Goal: Information Seeking & Learning: Learn about a topic

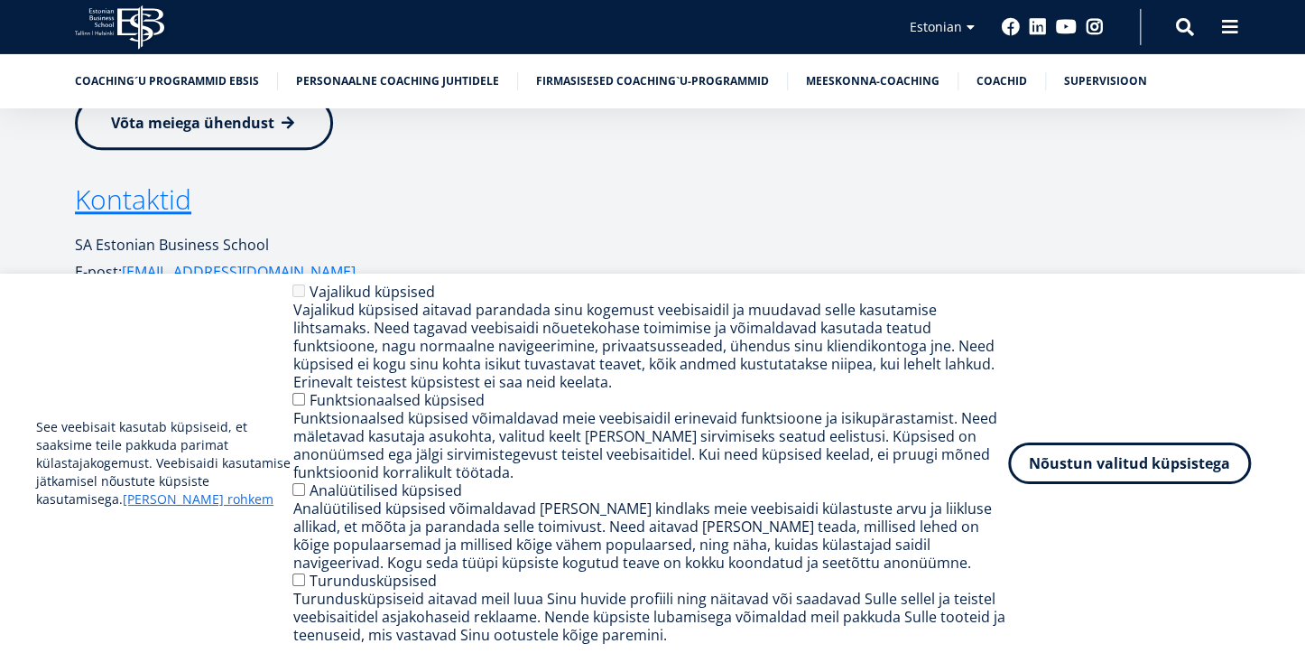
scroll to position [4238, 0]
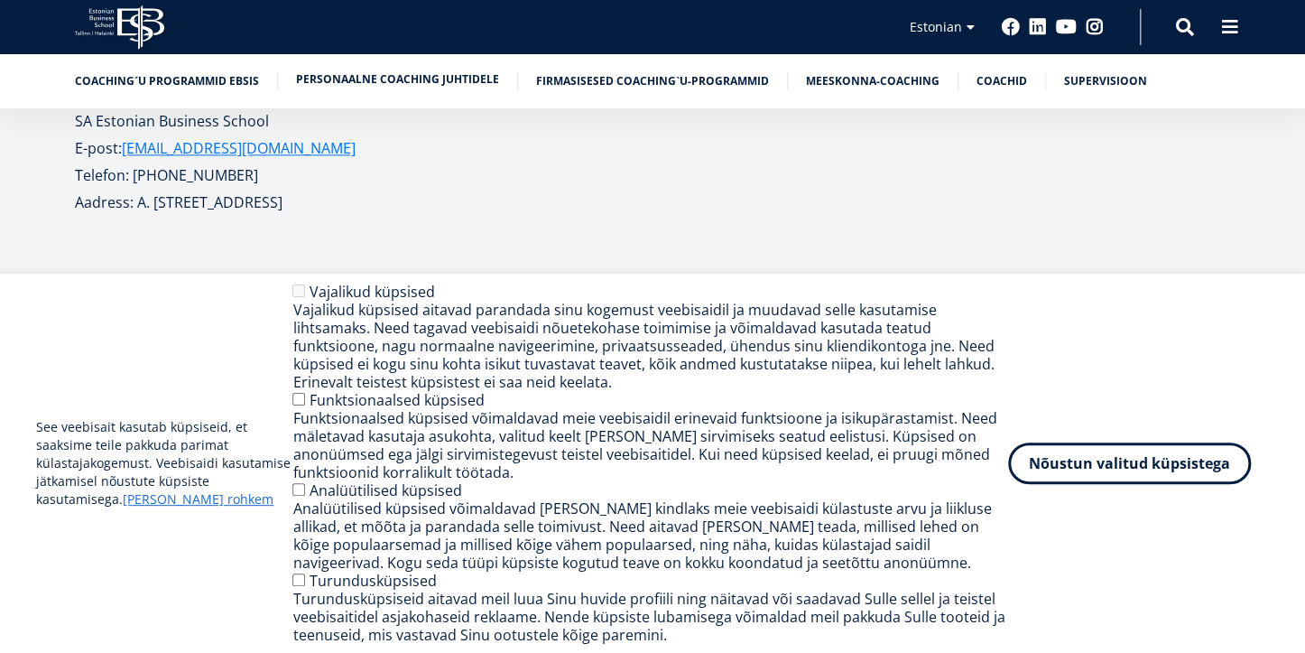
click at [352, 74] on link "Personaalne coaching juhtidele" at bounding box center [397, 79] width 203 height 18
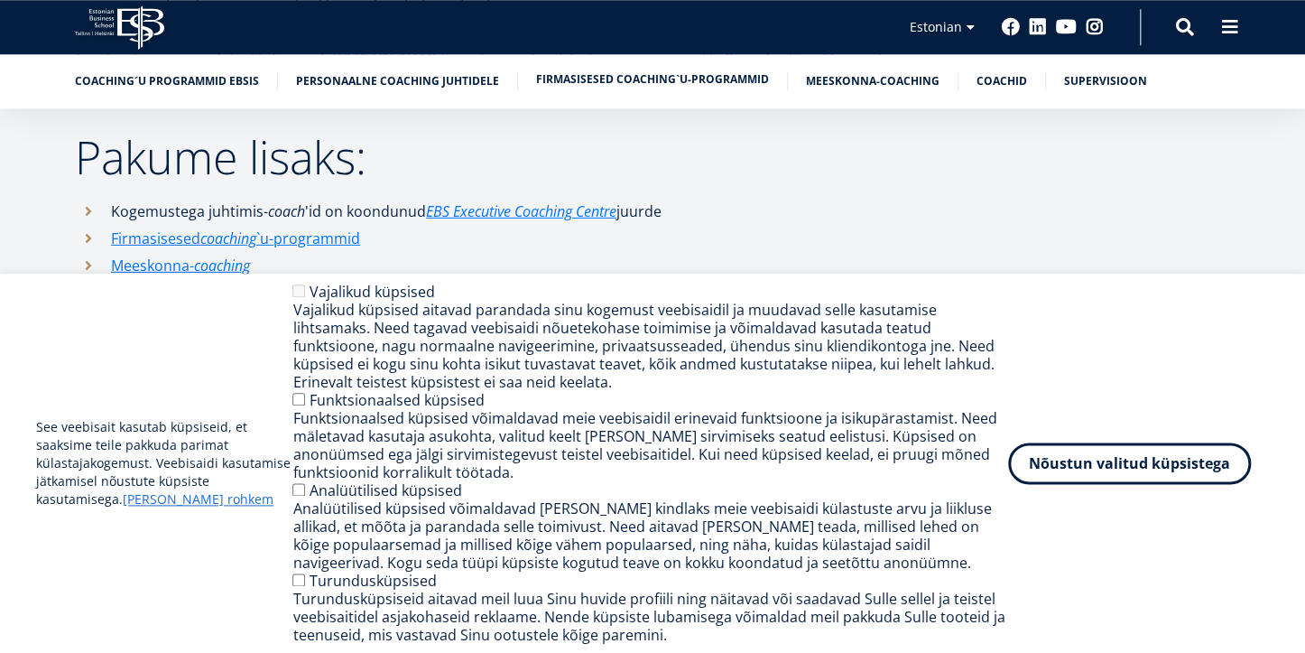
click at [590, 78] on link "Firmasisesed coaching`u-programmid" at bounding box center [652, 79] width 233 height 18
click at [589, 75] on link "Firmasisesed coaching`u-programmid" at bounding box center [652, 79] width 233 height 18
click at [1107, 463] on button "Nõustun valitud küpsistega" at bounding box center [1129, 460] width 243 height 42
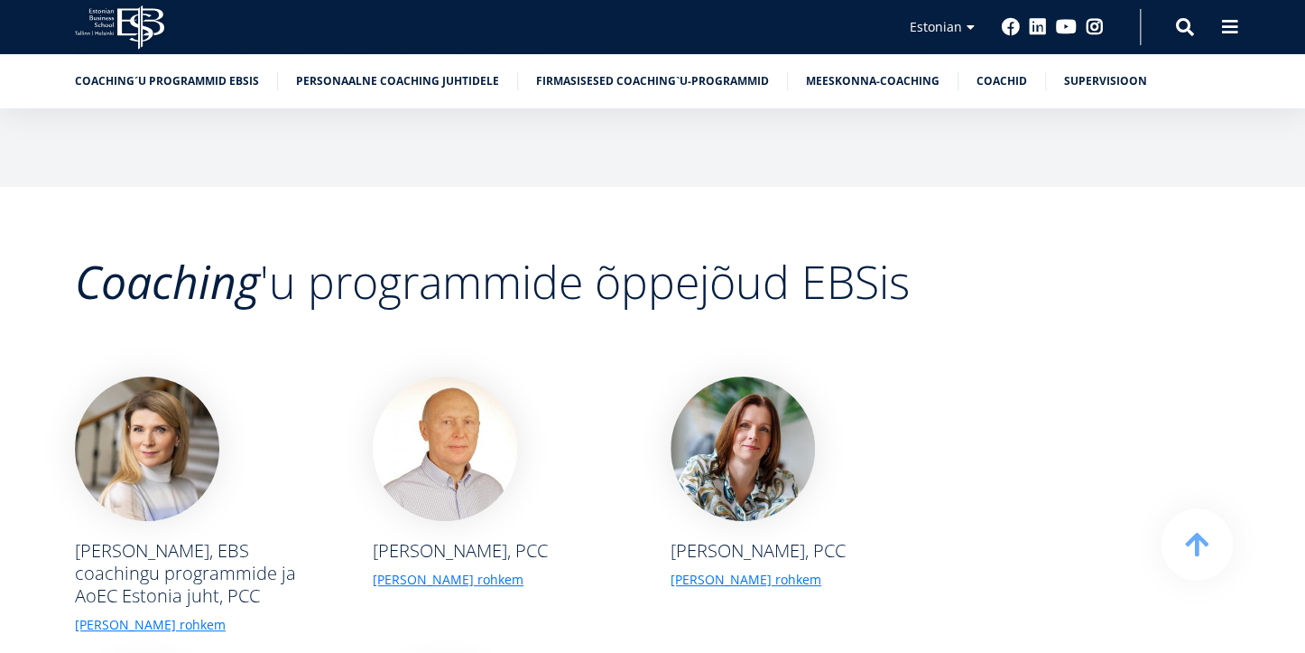
scroll to position [3212, 0]
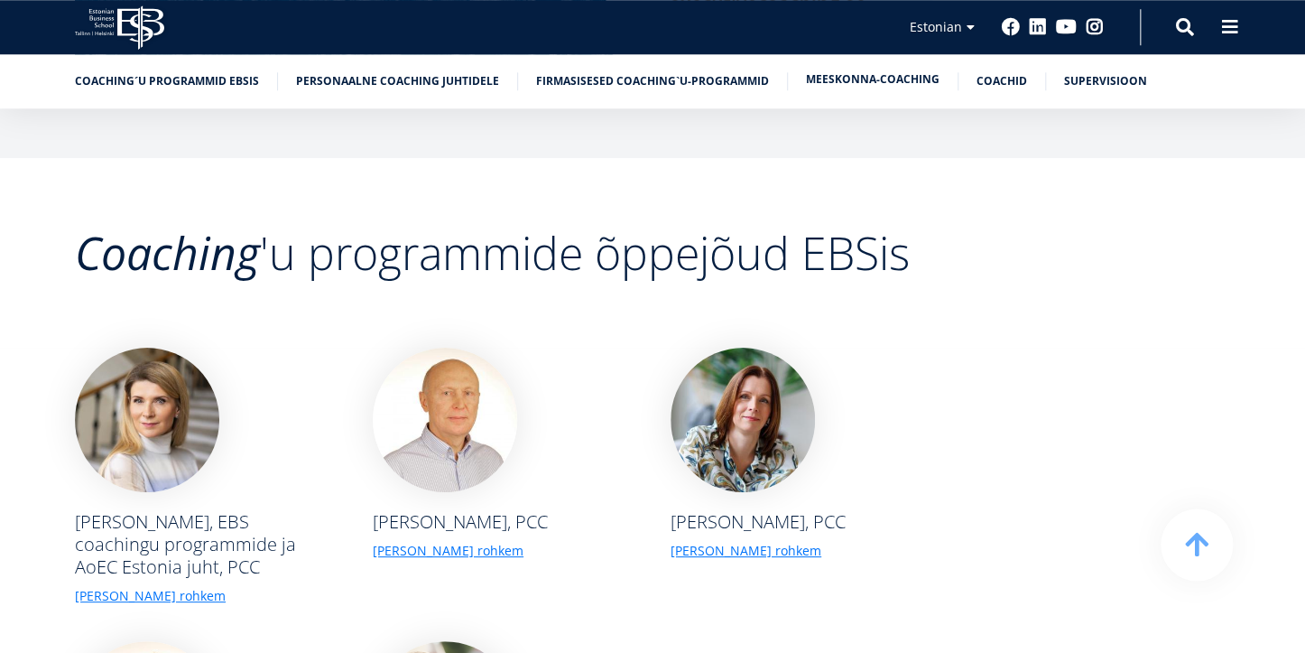
click at [868, 78] on link "Meeskonna-coaching" at bounding box center [873, 79] width 134 height 18
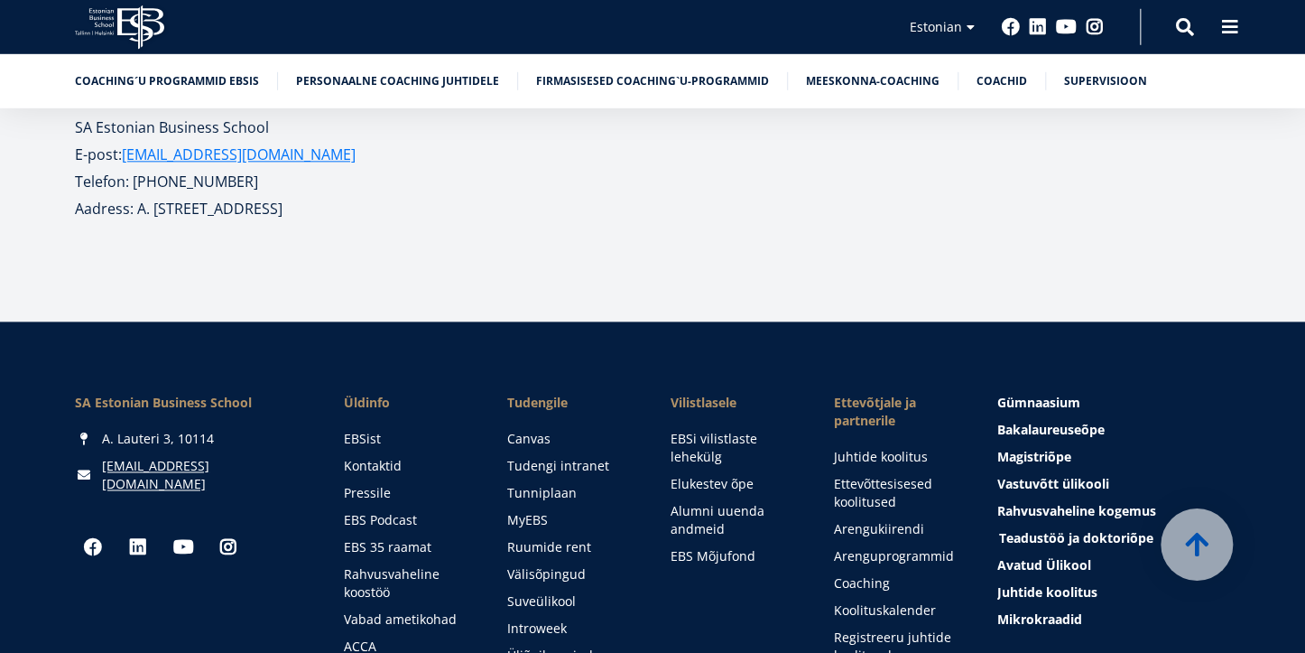
scroll to position [4319, 0]
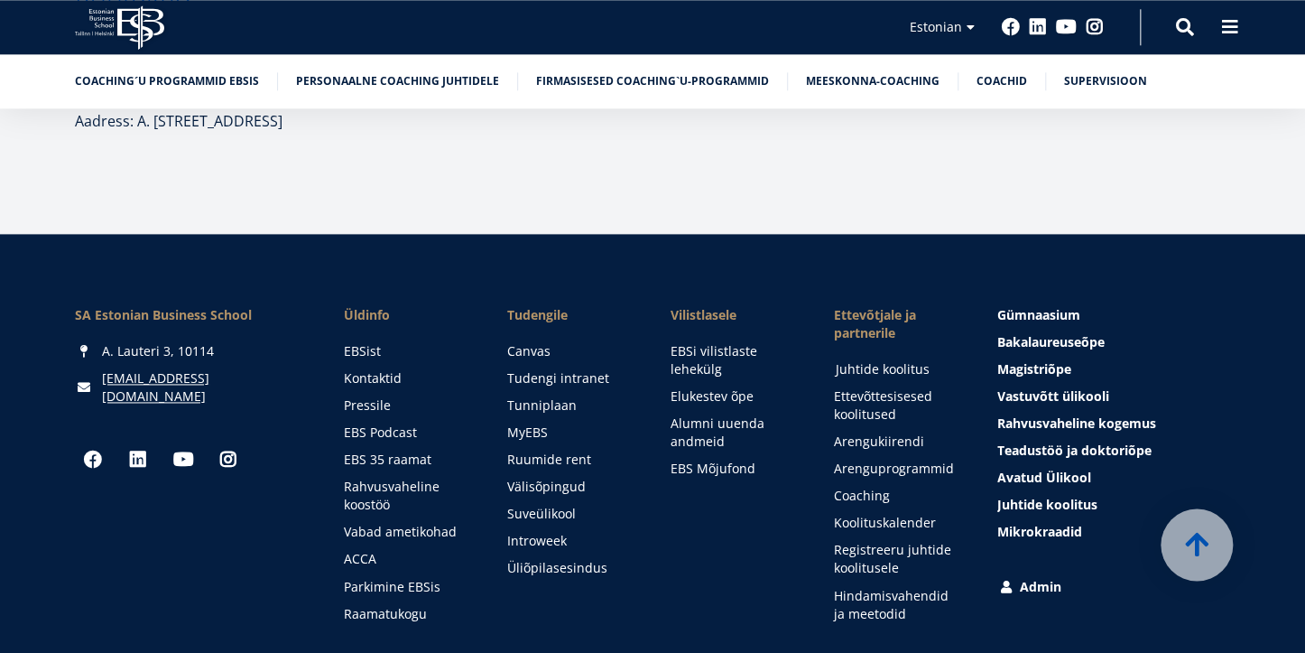
click at [897, 360] on link "Juhtide koolitus" at bounding box center [899, 369] width 127 height 18
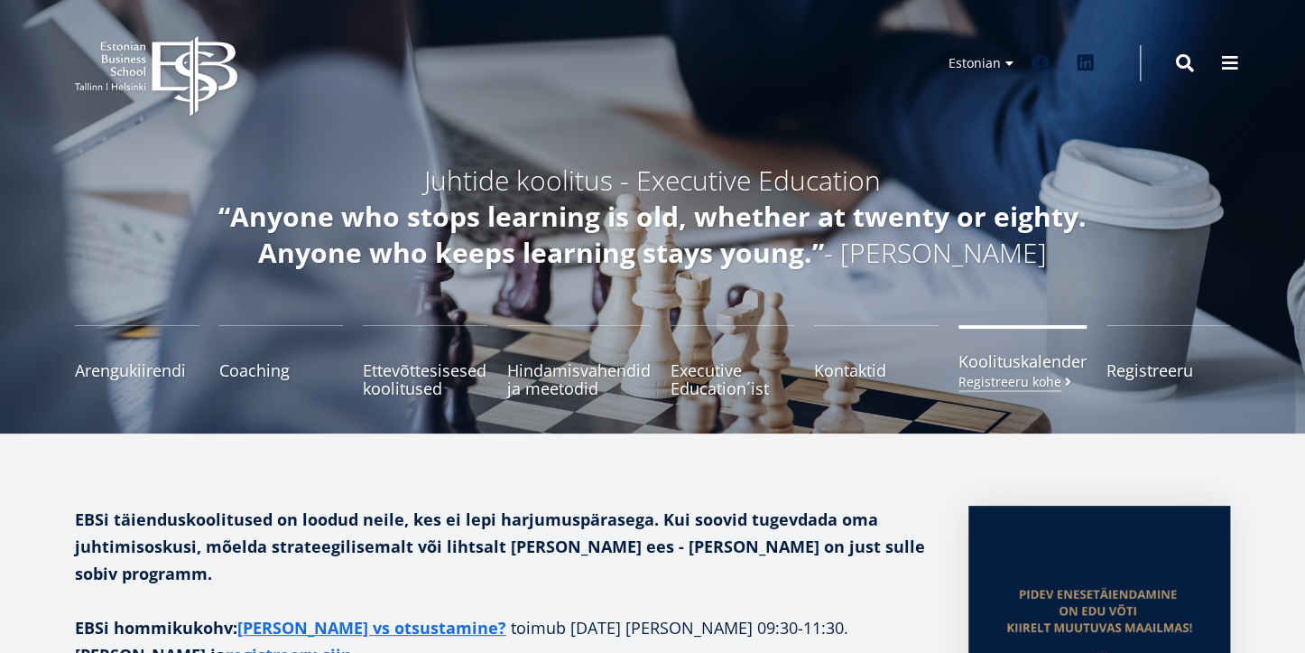
click at [1033, 359] on span "Koolituskalender Registreeru kohe" at bounding box center [1023, 361] width 128 height 18
